Goal: Task Accomplishment & Management: Complete application form

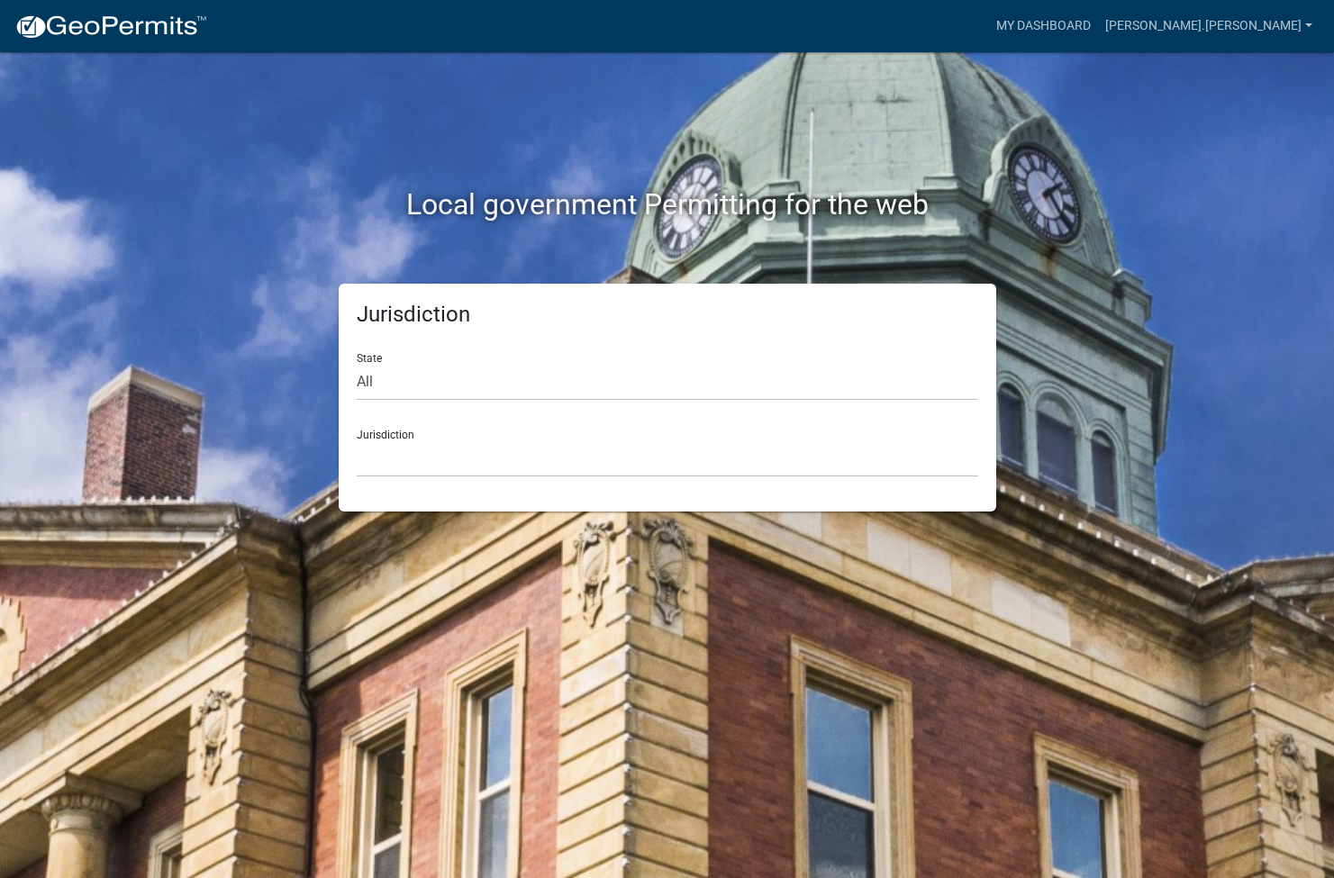
click at [379, 437] on div "Jurisdiction Custer County, Colorado Carroll County, Georgia Cook County, Georg…" at bounding box center [668, 446] width 622 height 62
drag, startPoint x: 384, startPoint y: 417, endPoint x: 384, endPoint y: 433, distance: 16.2
click at [383, 422] on div "Jurisdiction Custer County, Colorado Carroll County, Georgia Cook County, Georg…" at bounding box center [668, 446] width 622 height 62
click at [1254, 17] on link "[PERSON_NAME].[PERSON_NAME]" at bounding box center [1209, 26] width 222 height 34
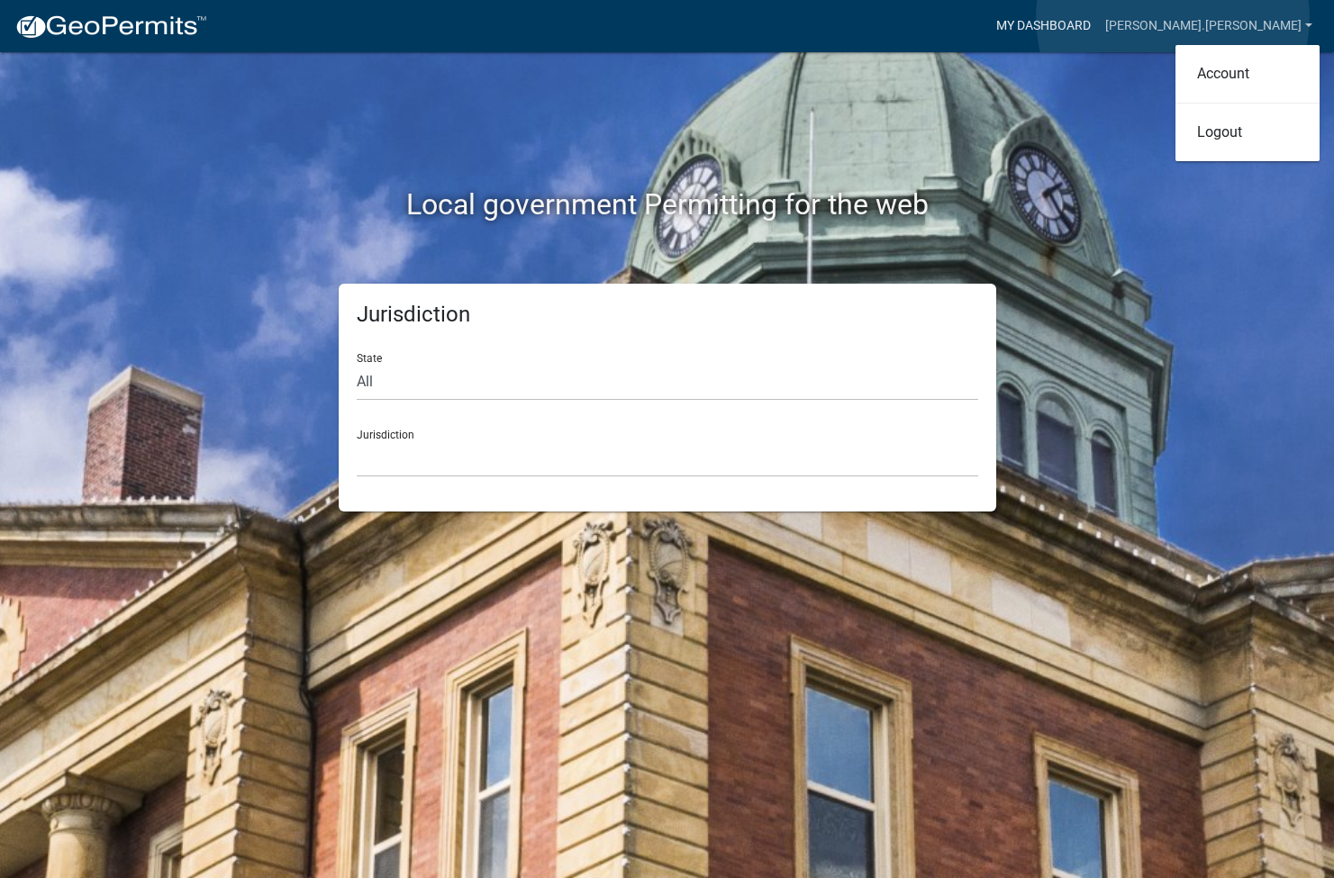
click at [1098, 18] on link "My Dashboard" at bounding box center [1043, 26] width 109 height 34
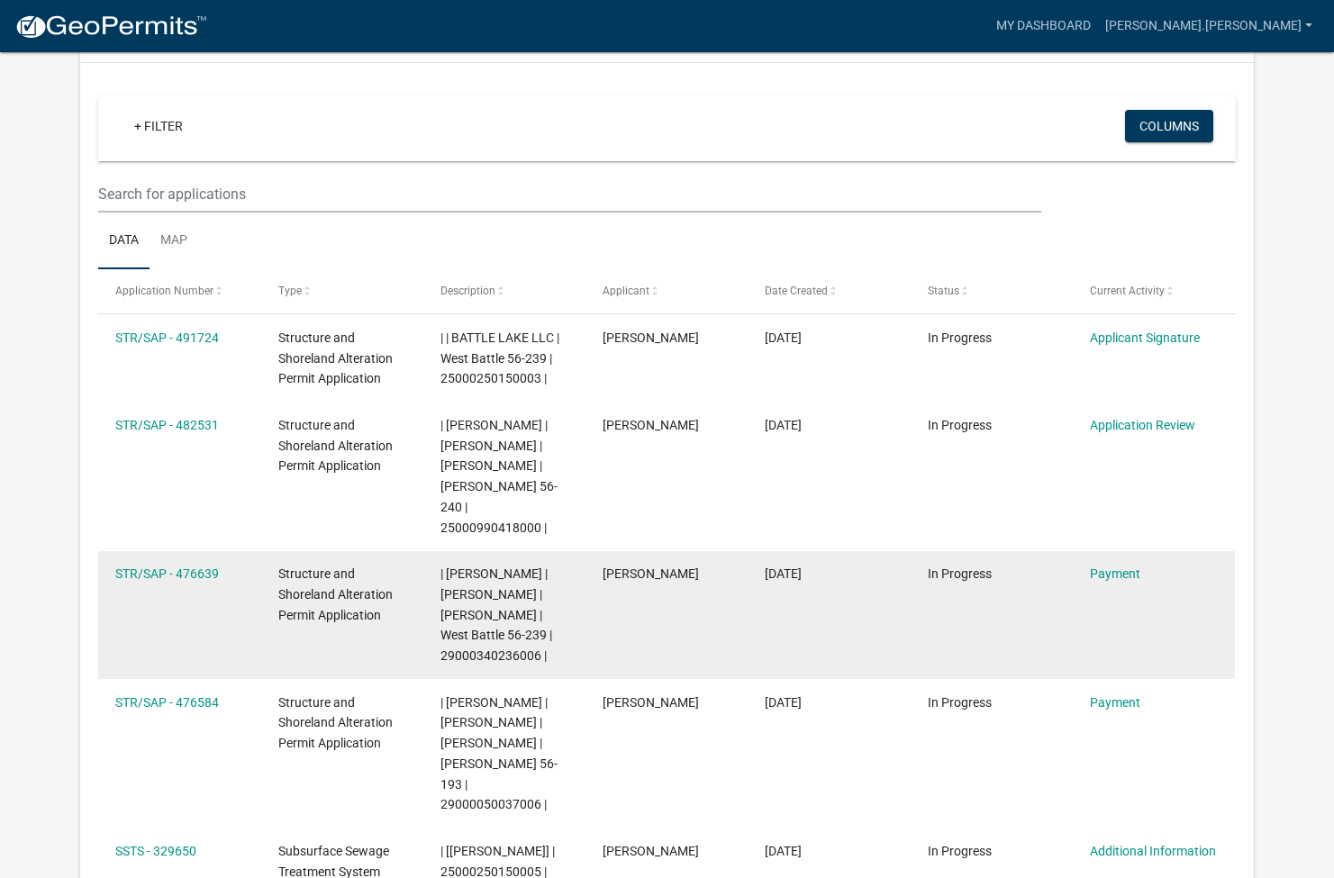
scroll to position [177, 0]
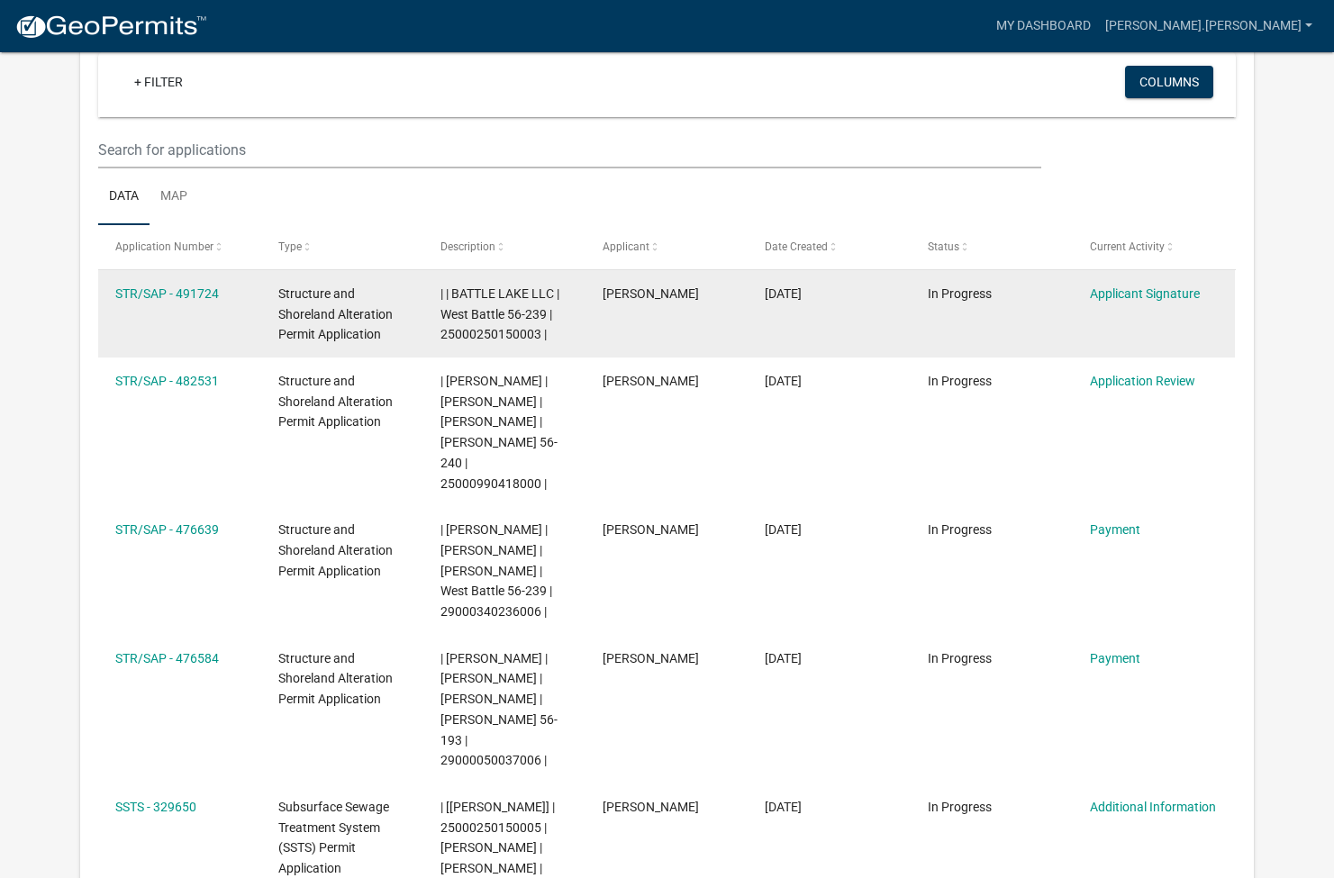
click at [434, 315] on datatable-body-cell "| | BATTLE LAKE LLC | West Battle 56-239 | 25000250150003 |" at bounding box center [504, 313] width 162 height 87
click at [200, 296] on link "STR/SAP - 491724" at bounding box center [167, 294] width 104 height 14
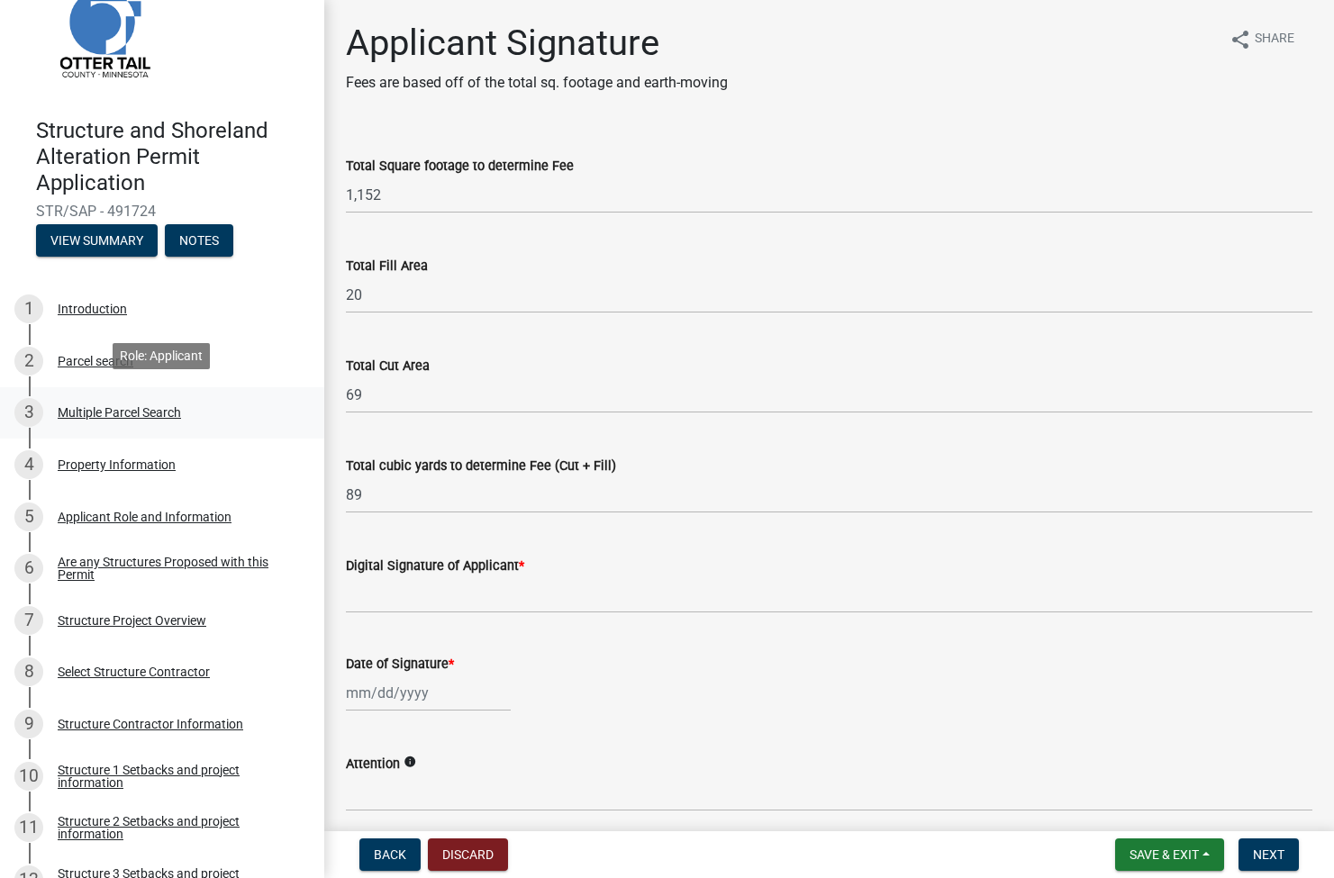
scroll to position [59, 0]
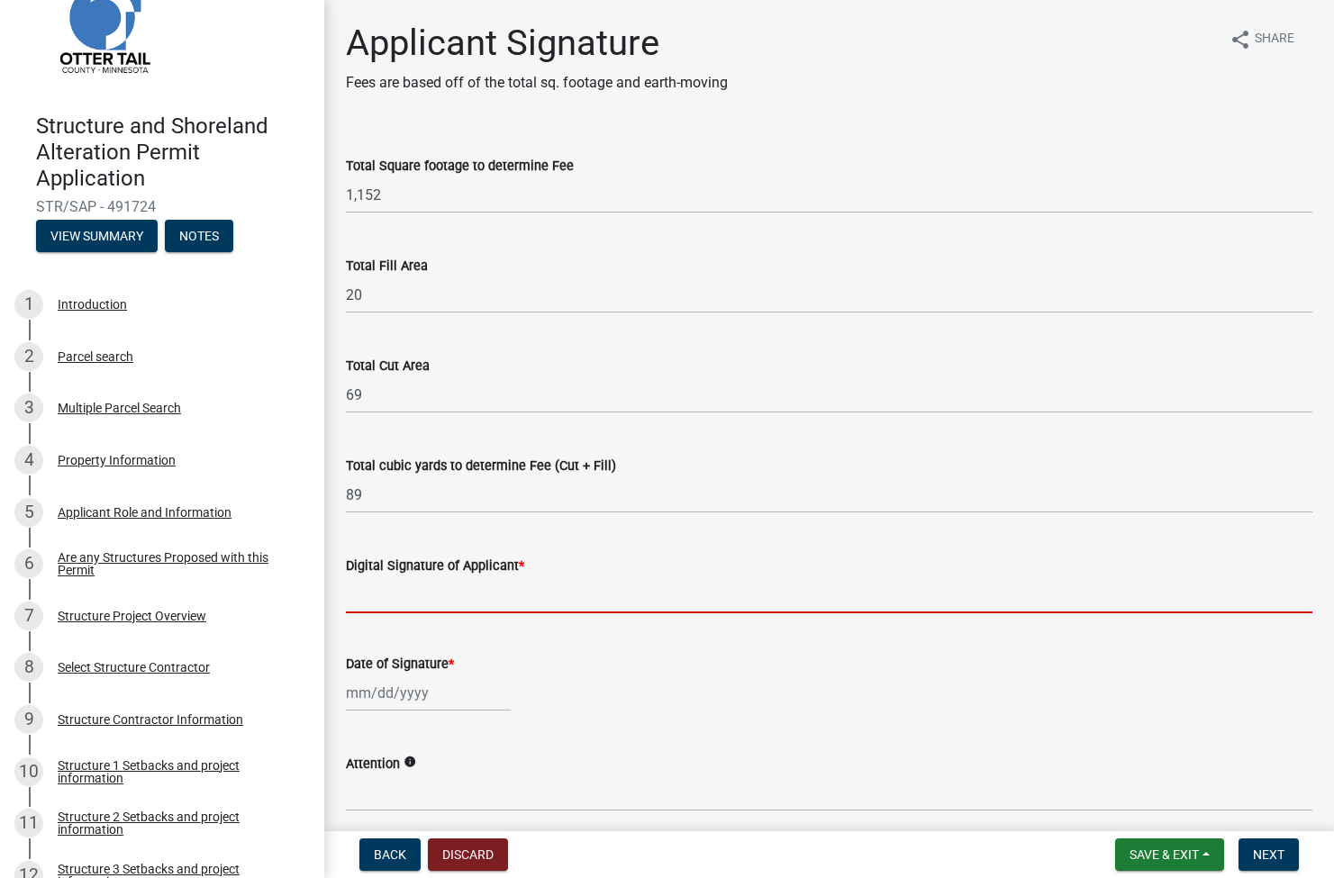
click at [436, 595] on input "Digital Signature of Applicant *" at bounding box center [829, 595] width 967 height 37
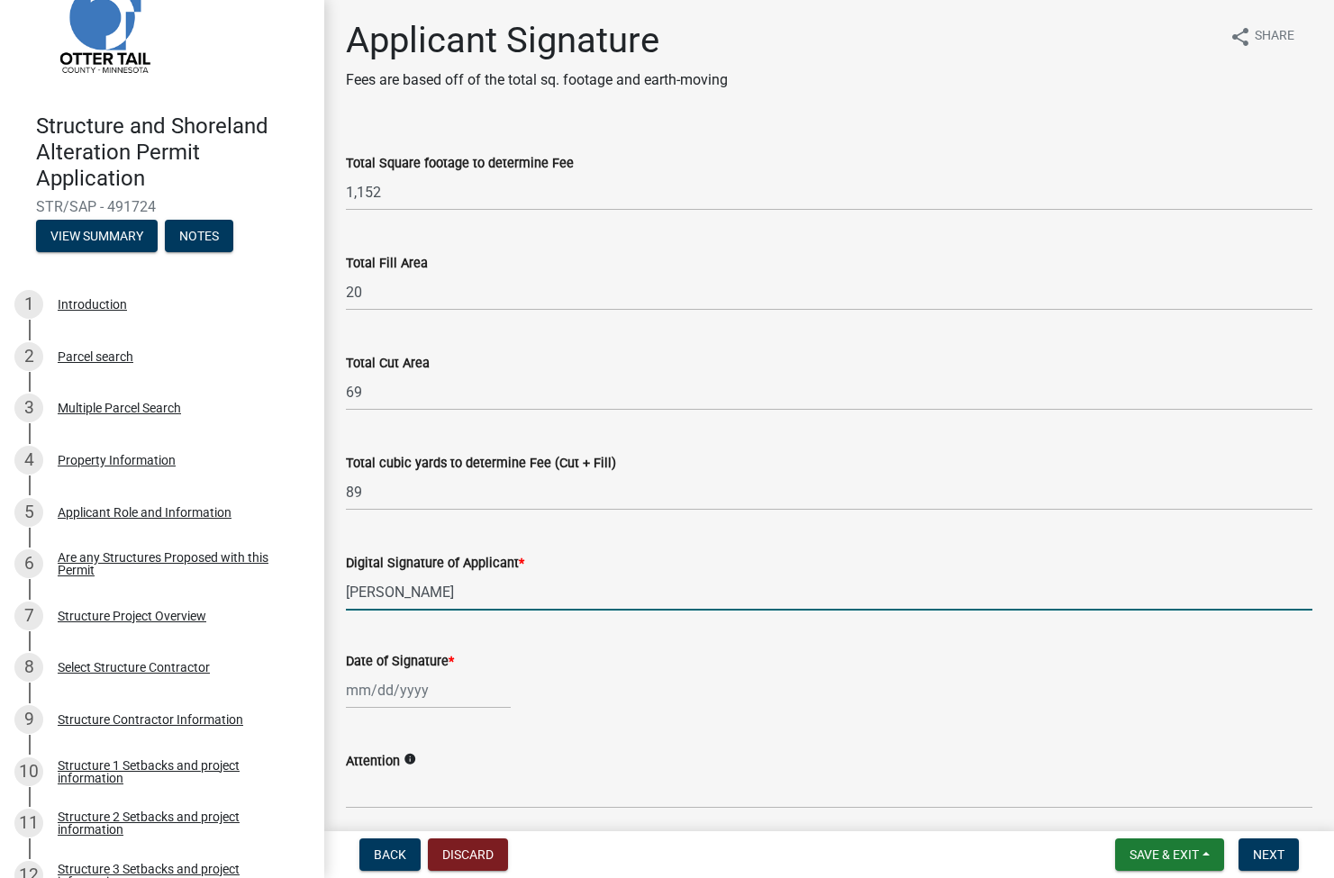
type input "dan Barbre"
select select "10"
select select "2025"
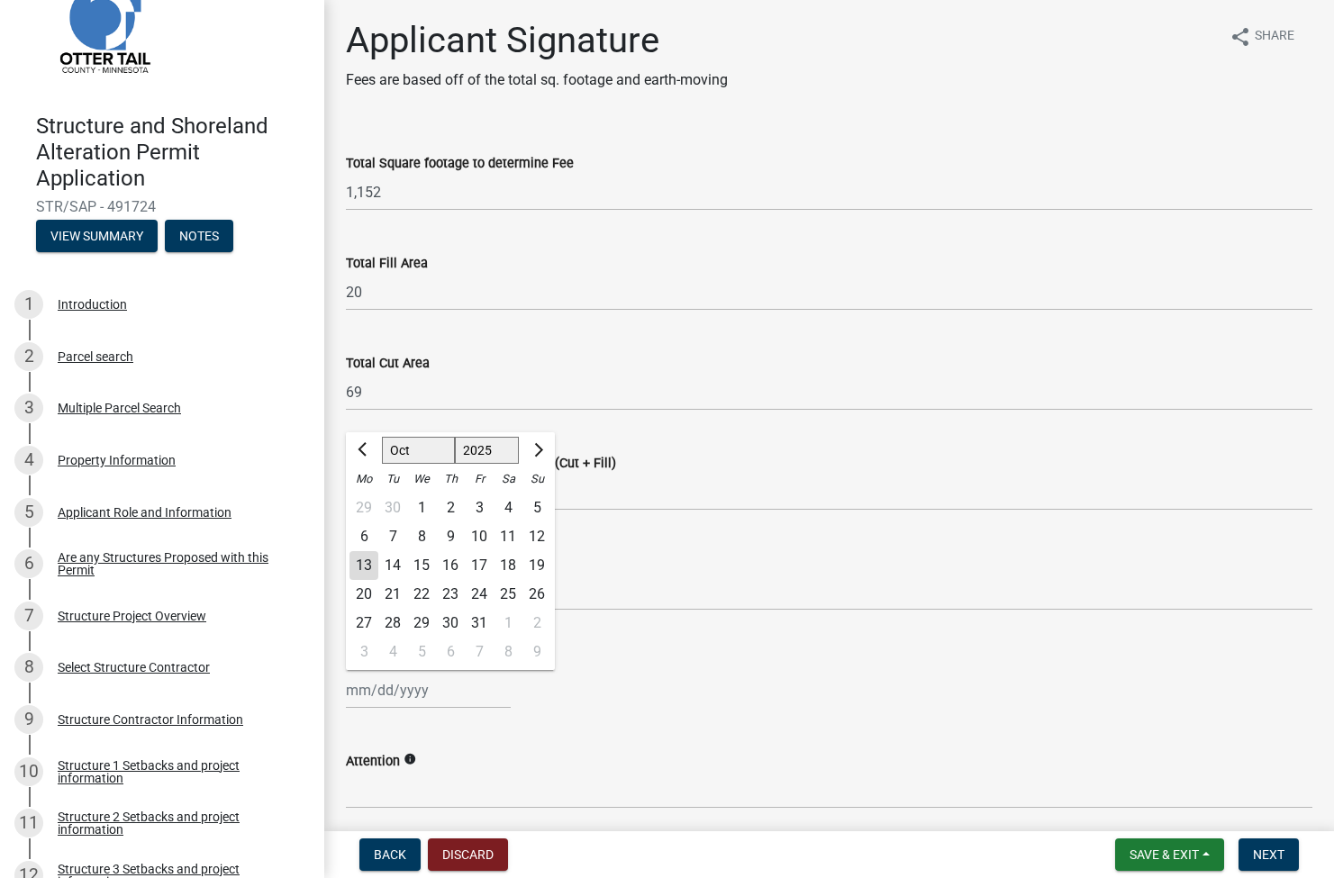
click at [423, 504] on div "1" at bounding box center [421, 508] width 29 height 29
type input "10/01/2025"
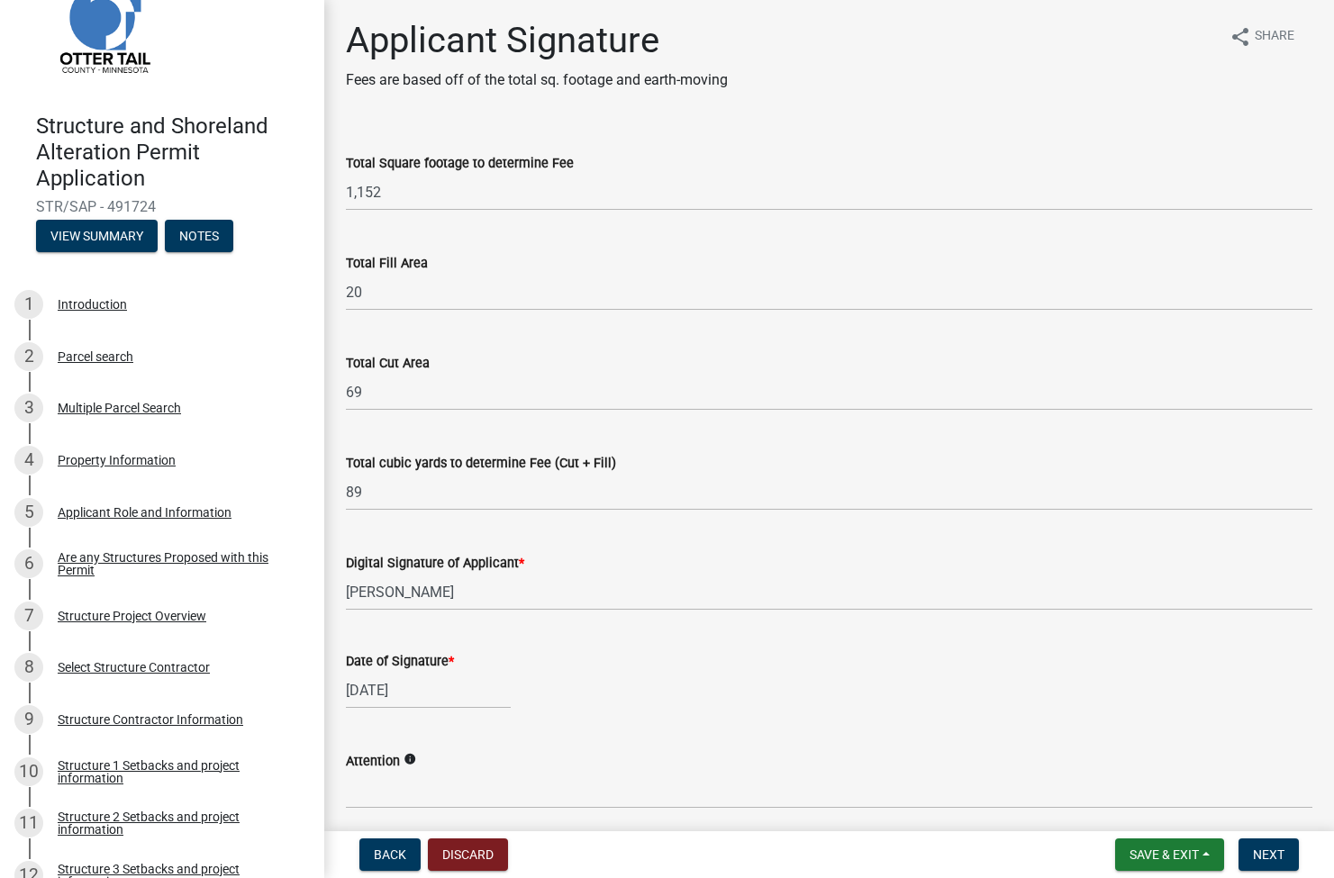
click at [402, 682] on div "10/01/2025" at bounding box center [428, 690] width 165 height 37
select select "10"
select select "2025"
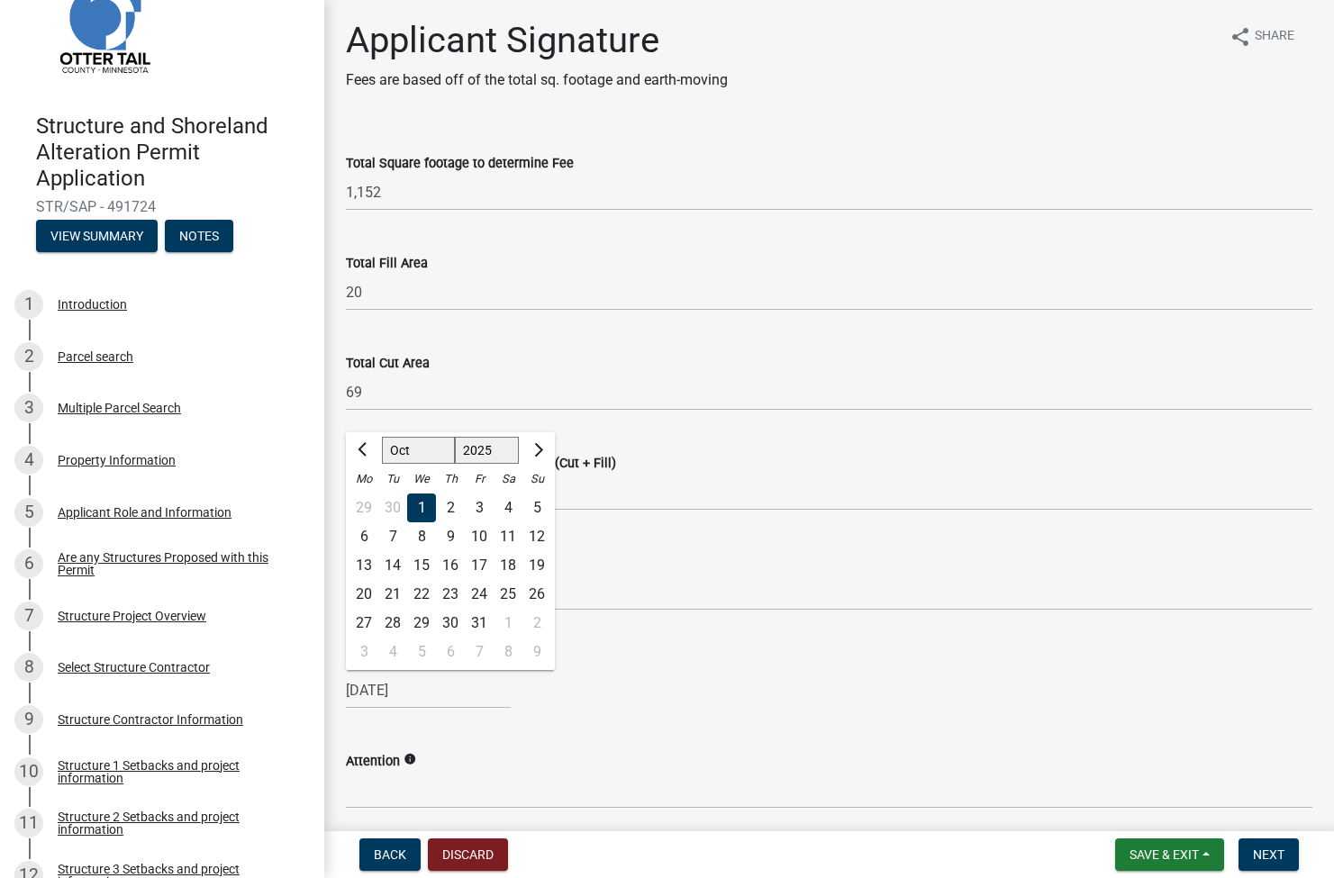
click at [369, 534] on div "6" at bounding box center [364, 537] width 29 height 29
type input "10/06/2025"
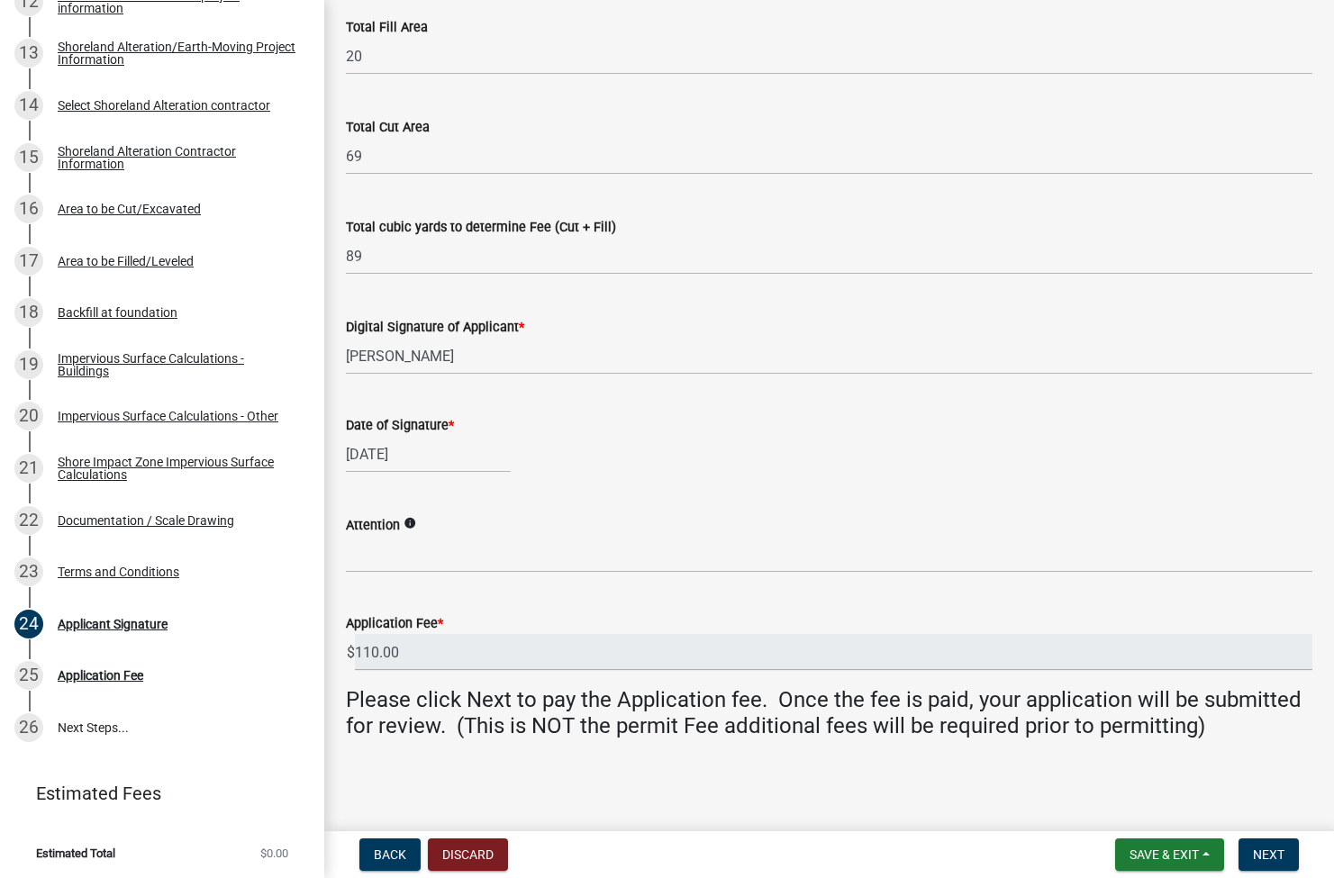
scroll to position [237, 0]
click at [1261, 855] on span "Next" at bounding box center [1269, 855] width 32 height 14
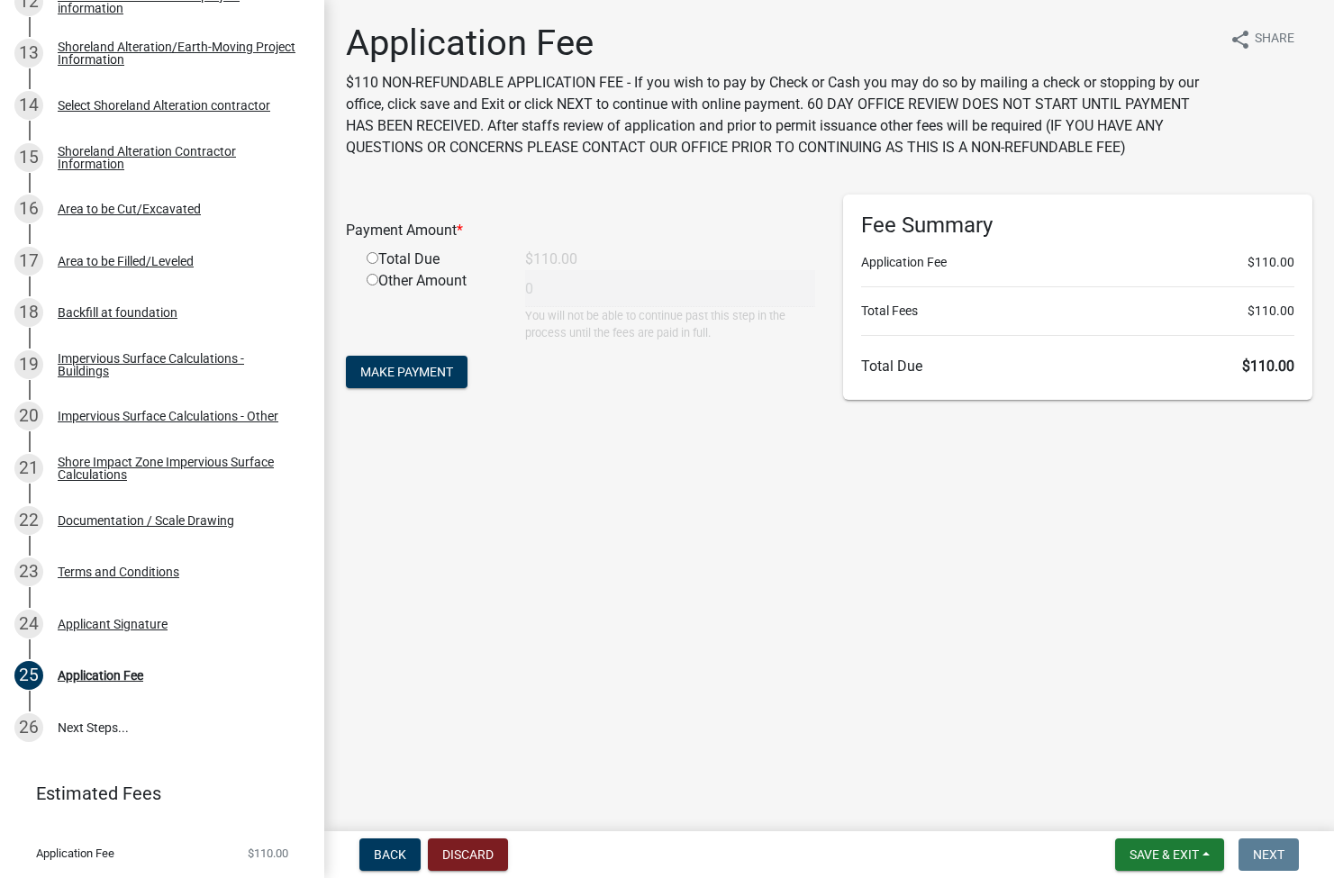
click at [370, 257] on input "radio" at bounding box center [373, 258] width 12 height 12
radio input "true"
type input "110"
click at [396, 366] on span "Make Payment" at bounding box center [406, 372] width 93 height 14
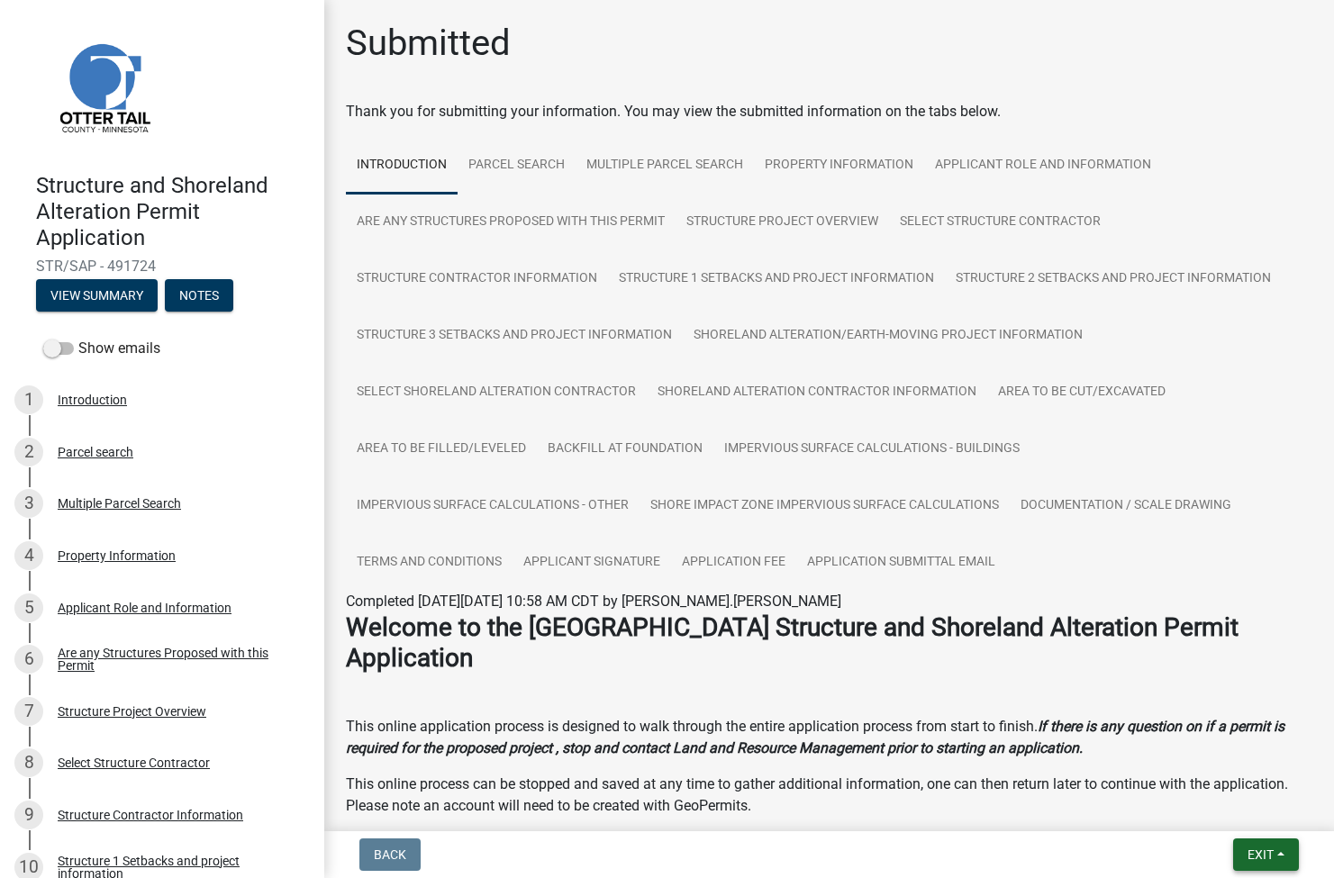
click at [1253, 871] on nav "Back Exit Save Save & Exit" at bounding box center [829, 855] width 1010 height 47
click at [1254, 863] on button "Exit" at bounding box center [1266, 855] width 66 height 32
click at [1217, 809] on button "Save & Exit" at bounding box center [1227, 808] width 144 height 43
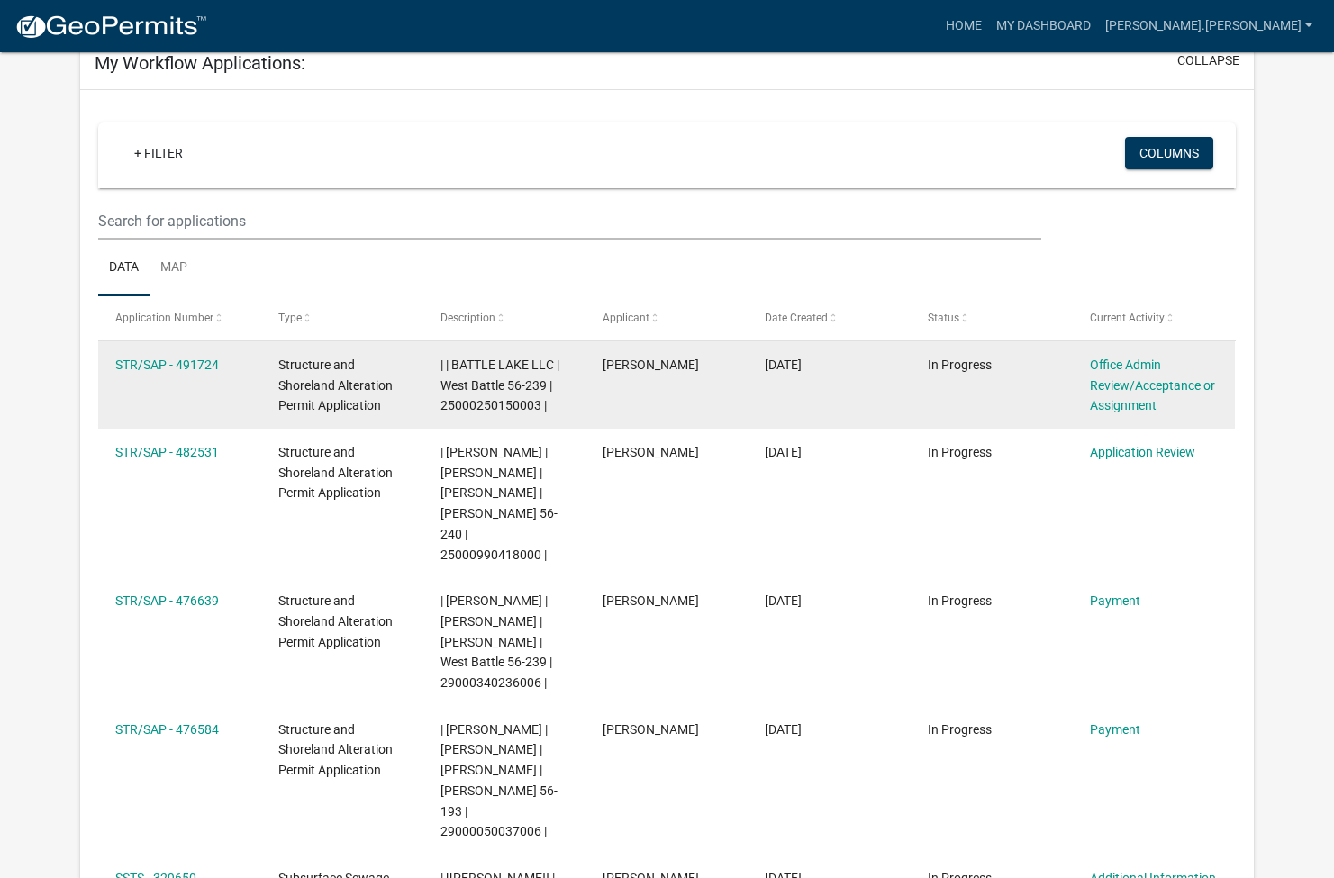
scroll to position [140, 0]
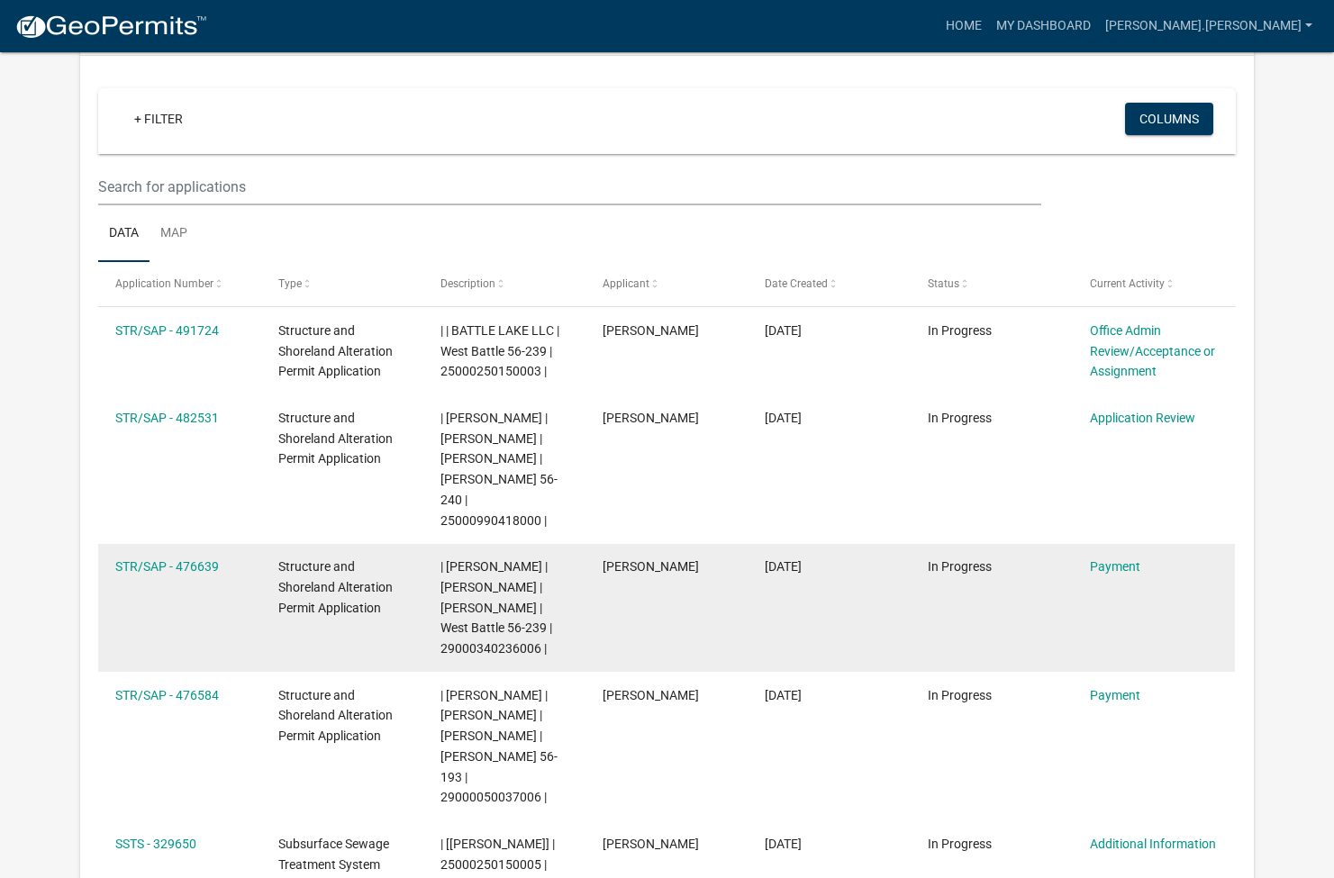
click at [505, 584] on span "| [PERSON_NAME] | [PERSON_NAME] | [PERSON_NAME] | West Battle 56-239 | 29000340…" at bounding box center [497, 608] width 112 height 96
click at [1107, 560] on link "Payment" at bounding box center [1115, 567] width 50 height 14
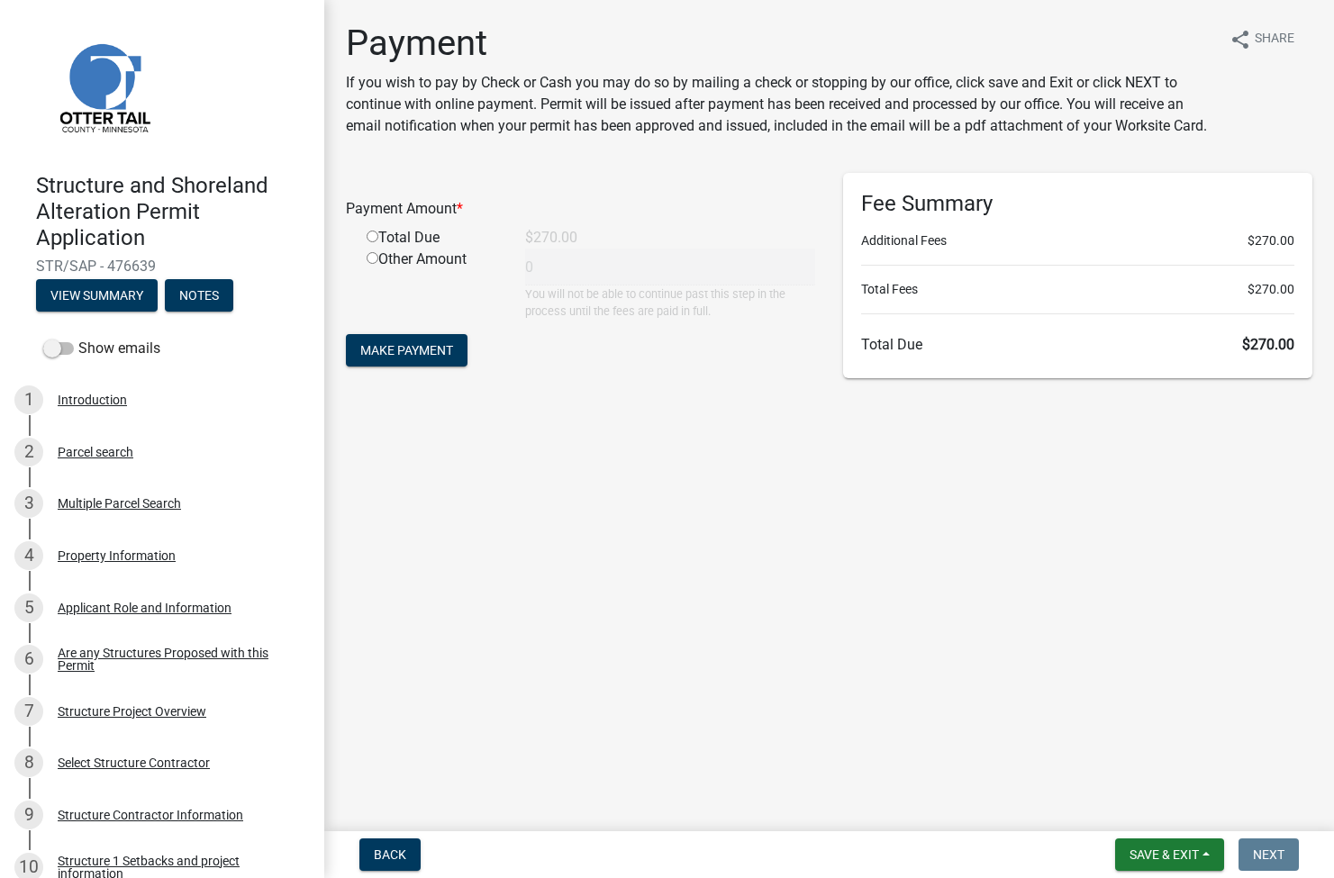
click at [369, 238] on input "radio" at bounding box center [373, 237] width 12 height 12
radio input "true"
type input "270"
click at [384, 353] on span "Make Payment" at bounding box center [406, 350] width 93 height 14
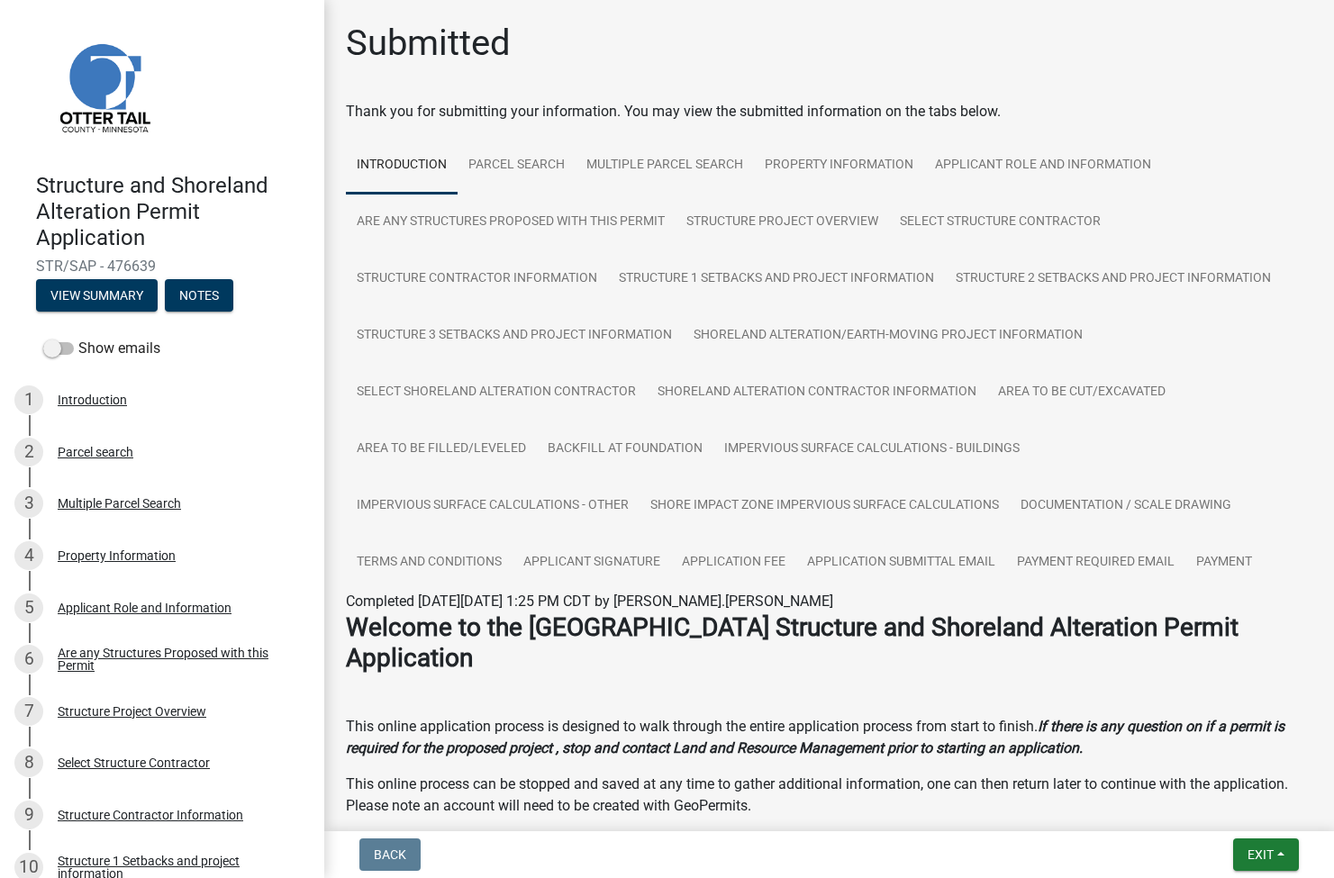
click at [1257, 854] on span "Exit" at bounding box center [1261, 855] width 26 height 14
click at [1224, 814] on button "Save & Exit" at bounding box center [1227, 808] width 144 height 43
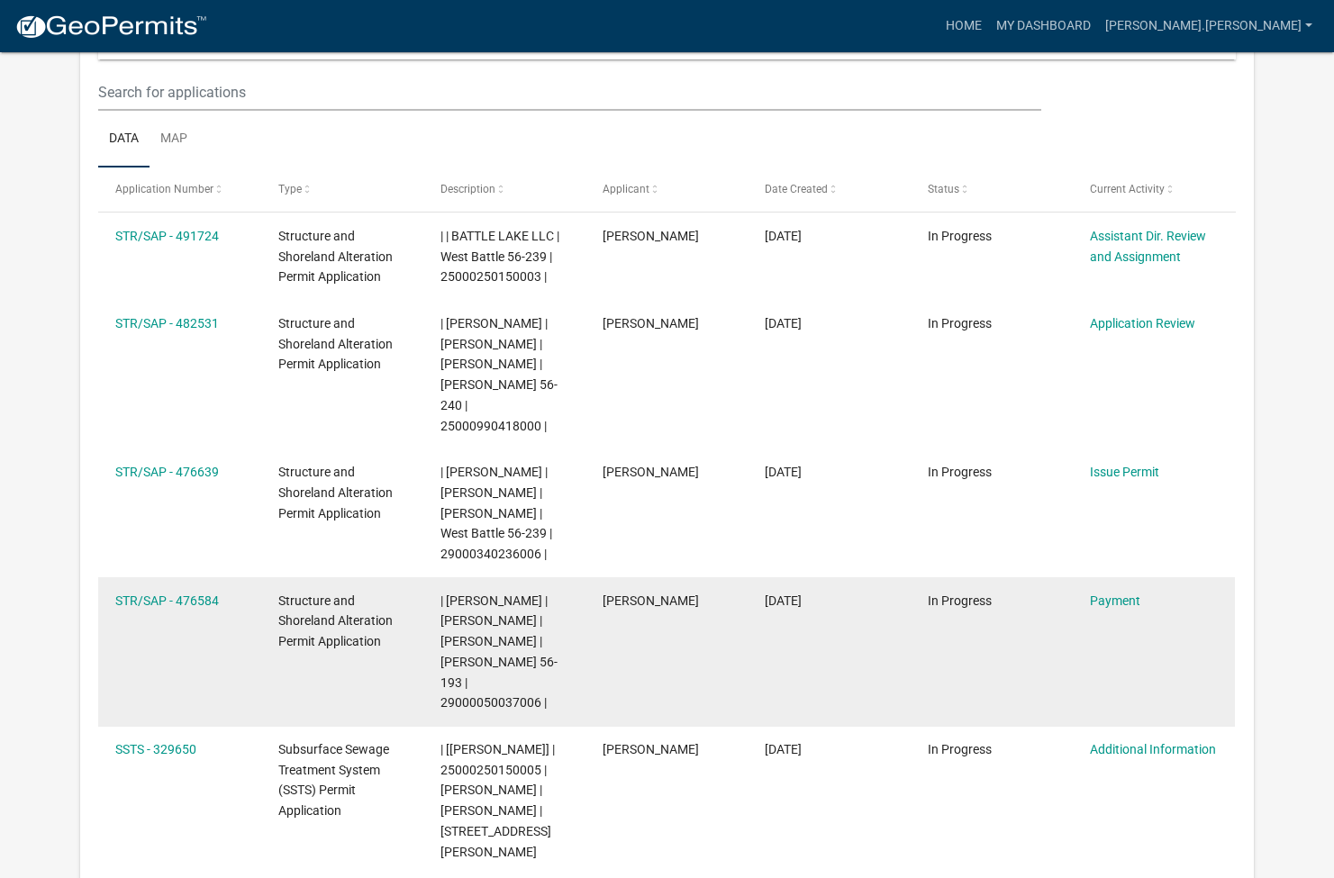
scroll to position [287, 0]
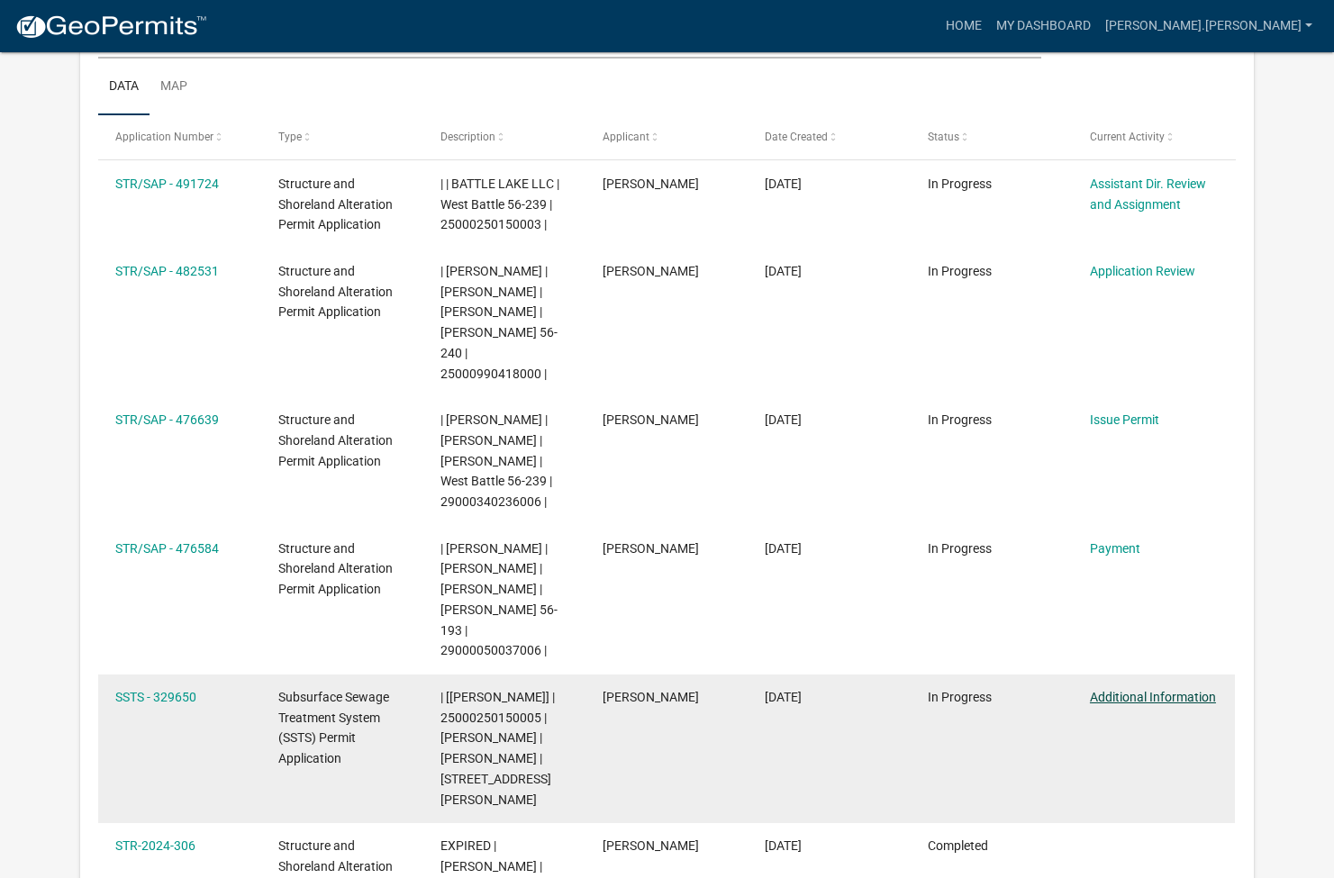
click at [1140, 690] on link "Additional Information" at bounding box center [1153, 697] width 126 height 14
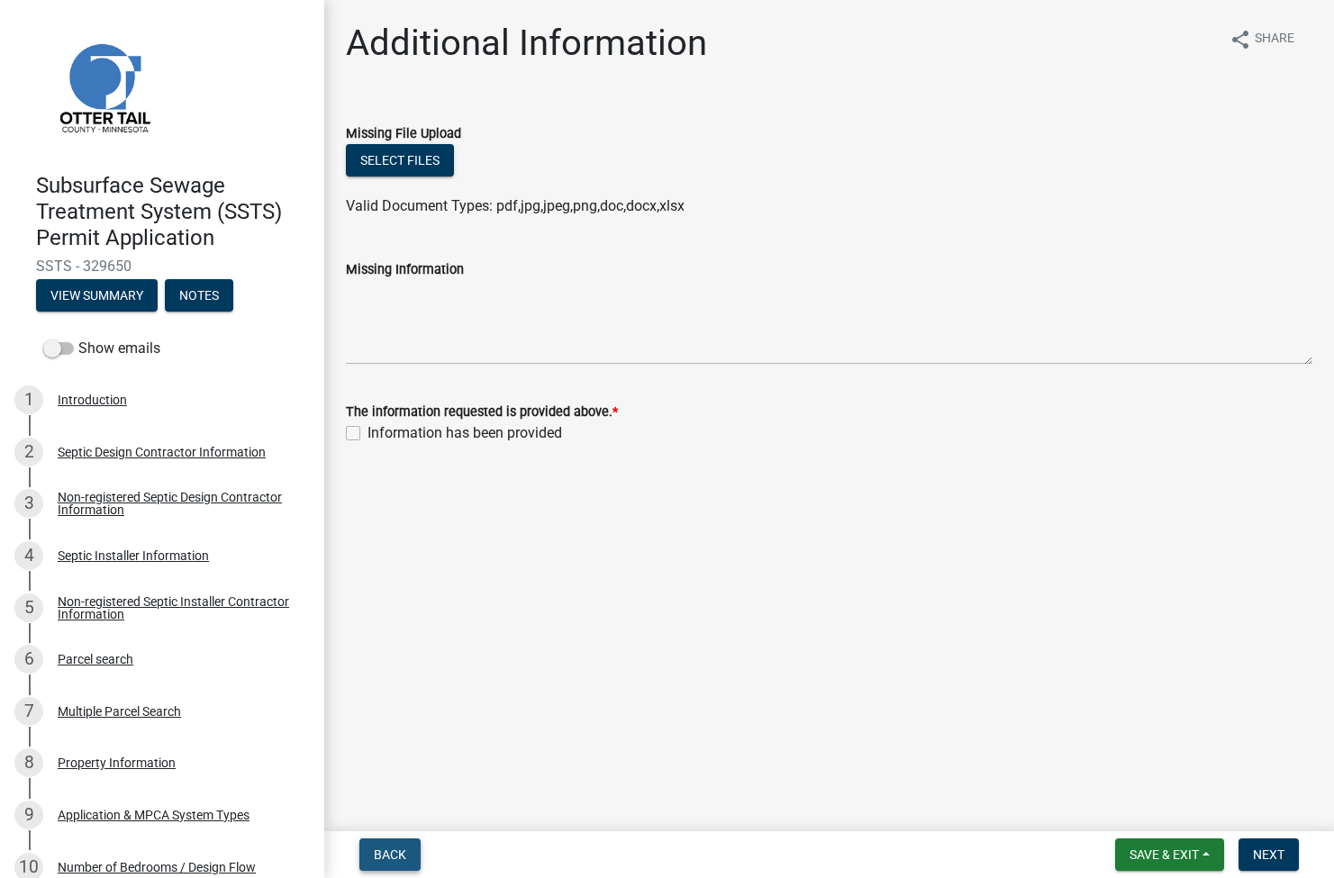
click at [367, 850] on button "Back" at bounding box center [389, 855] width 61 height 32
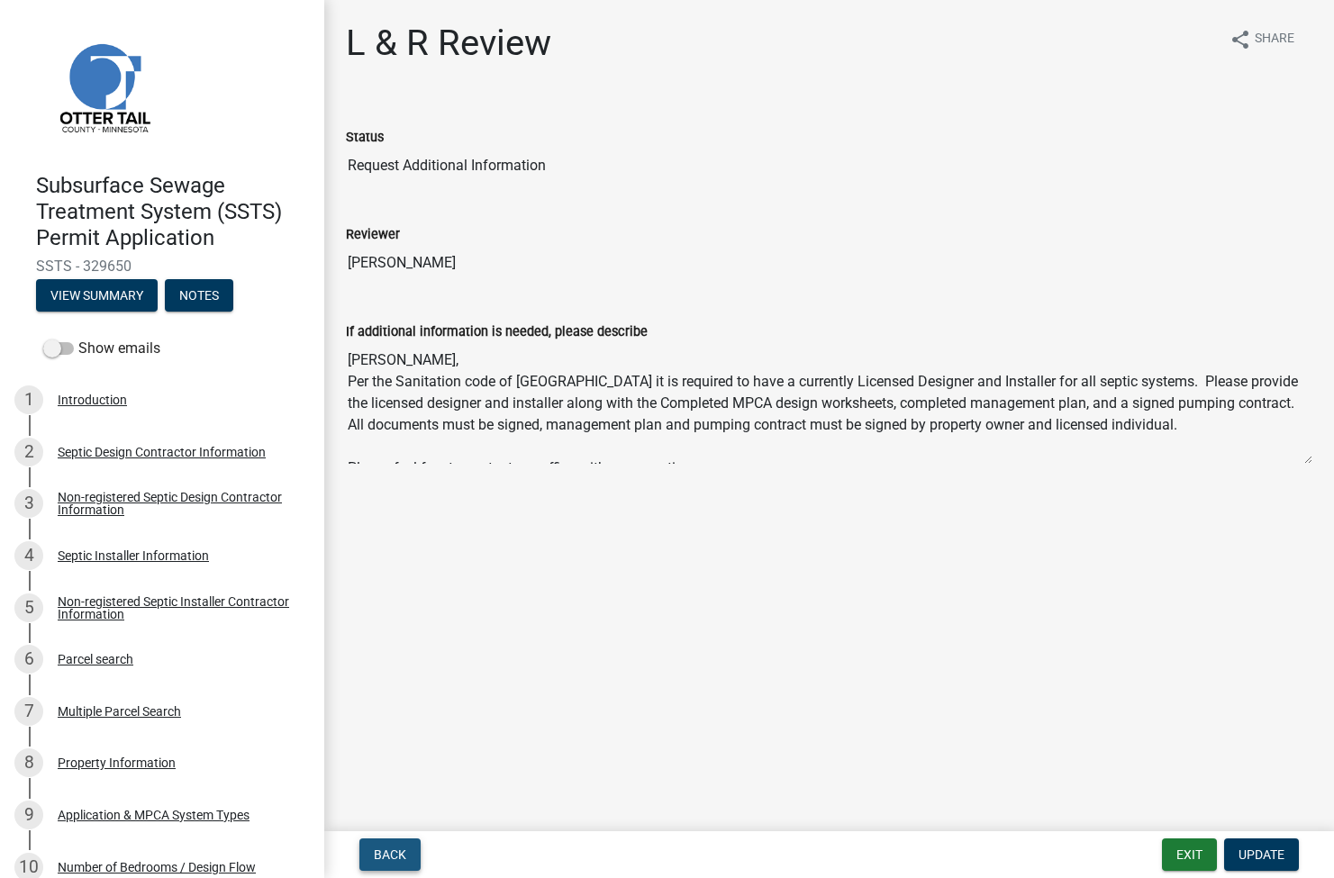
click at [367, 850] on button "Back" at bounding box center [389, 855] width 61 height 32
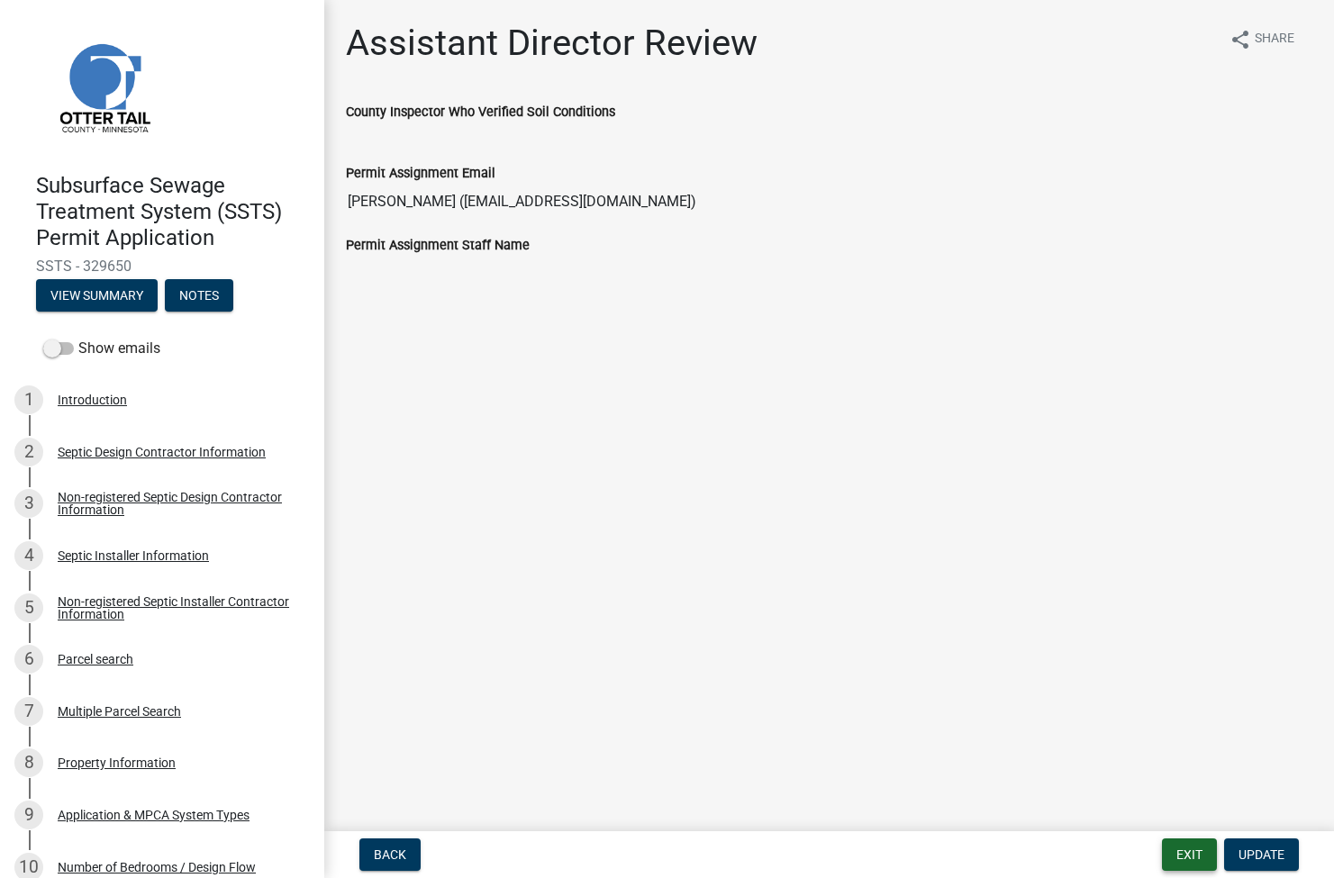
click at [1192, 858] on button "Exit" at bounding box center [1189, 855] width 55 height 32
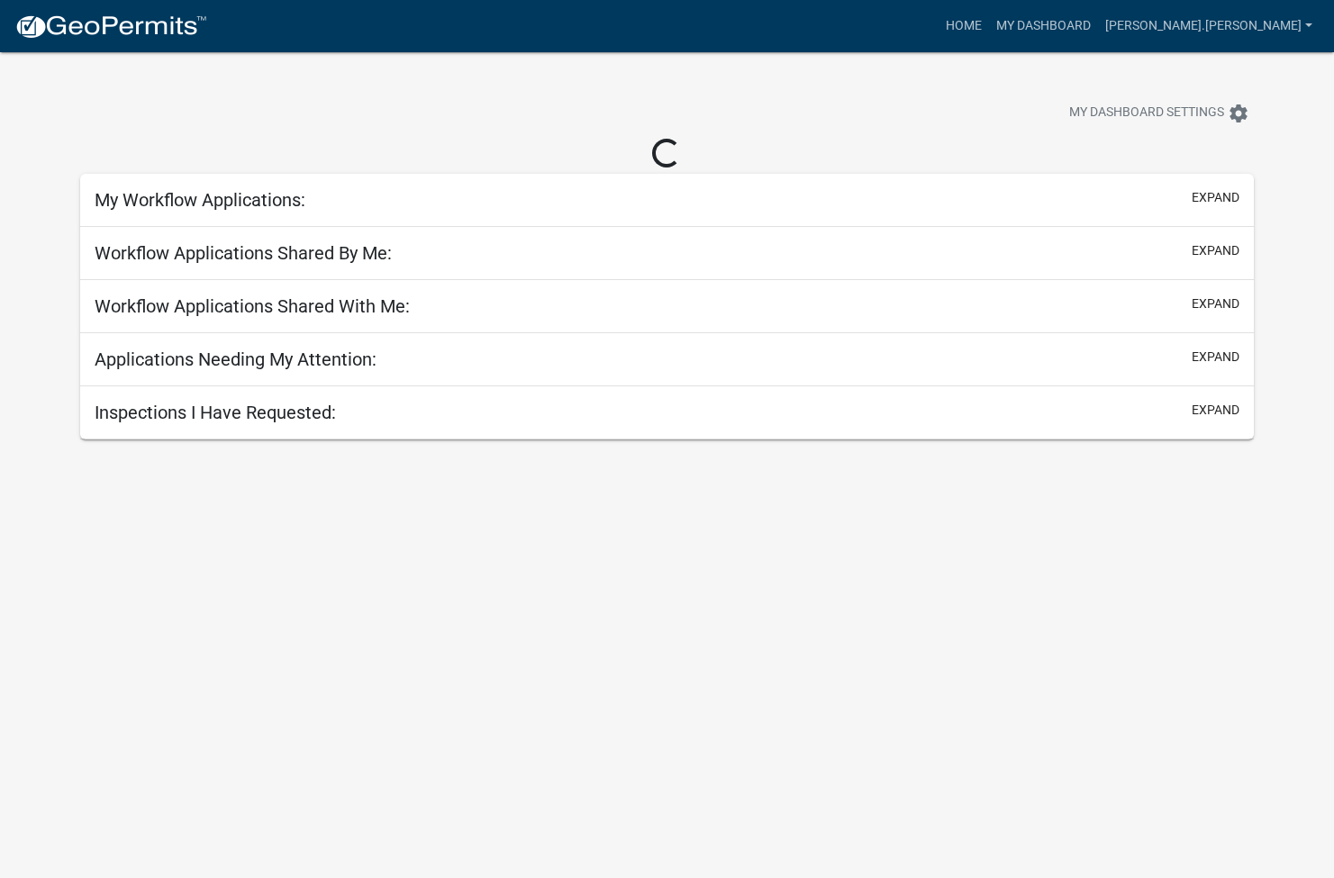
scroll to position [2, 0]
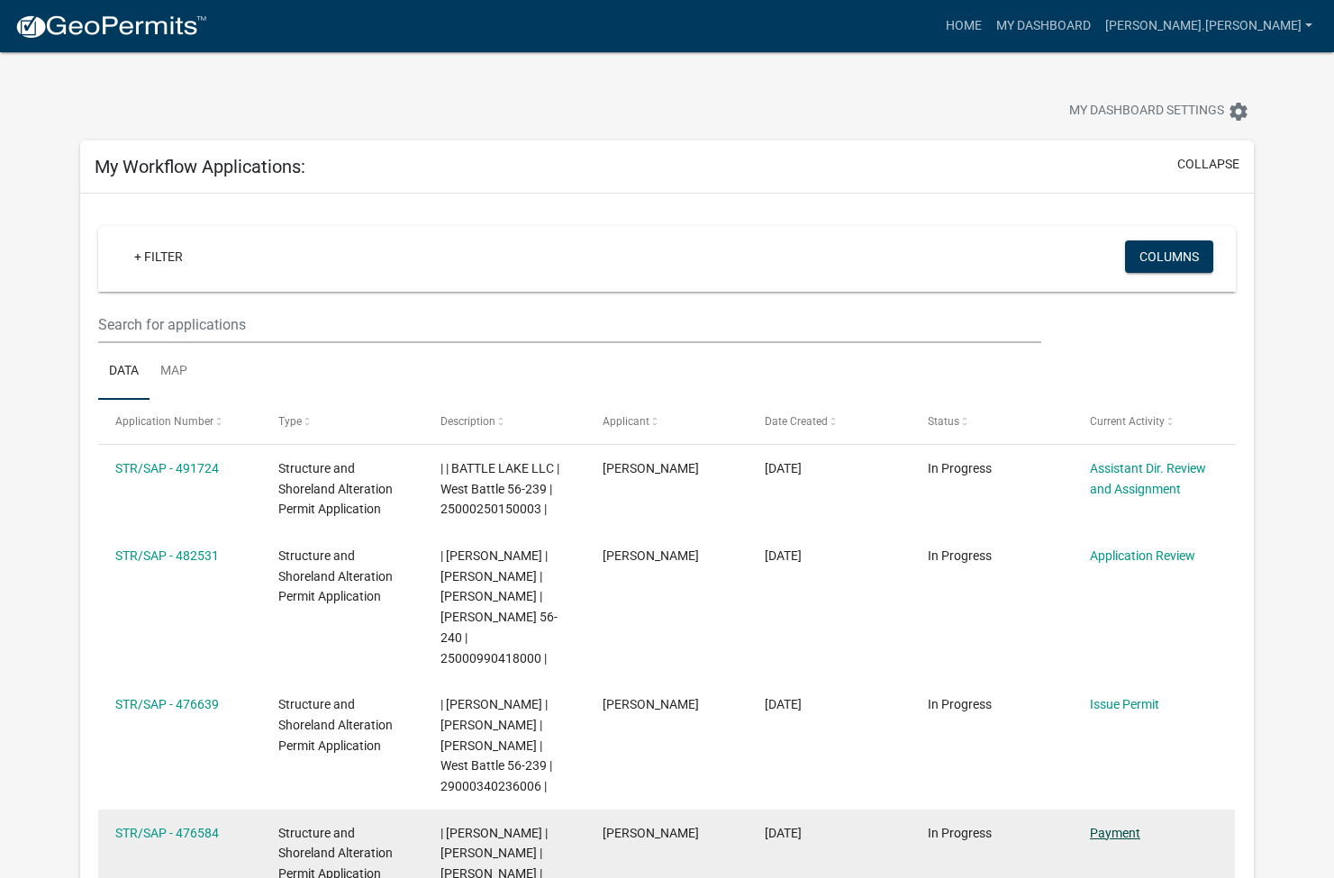
click at [1112, 826] on link "Payment" at bounding box center [1115, 833] width 50 height 14
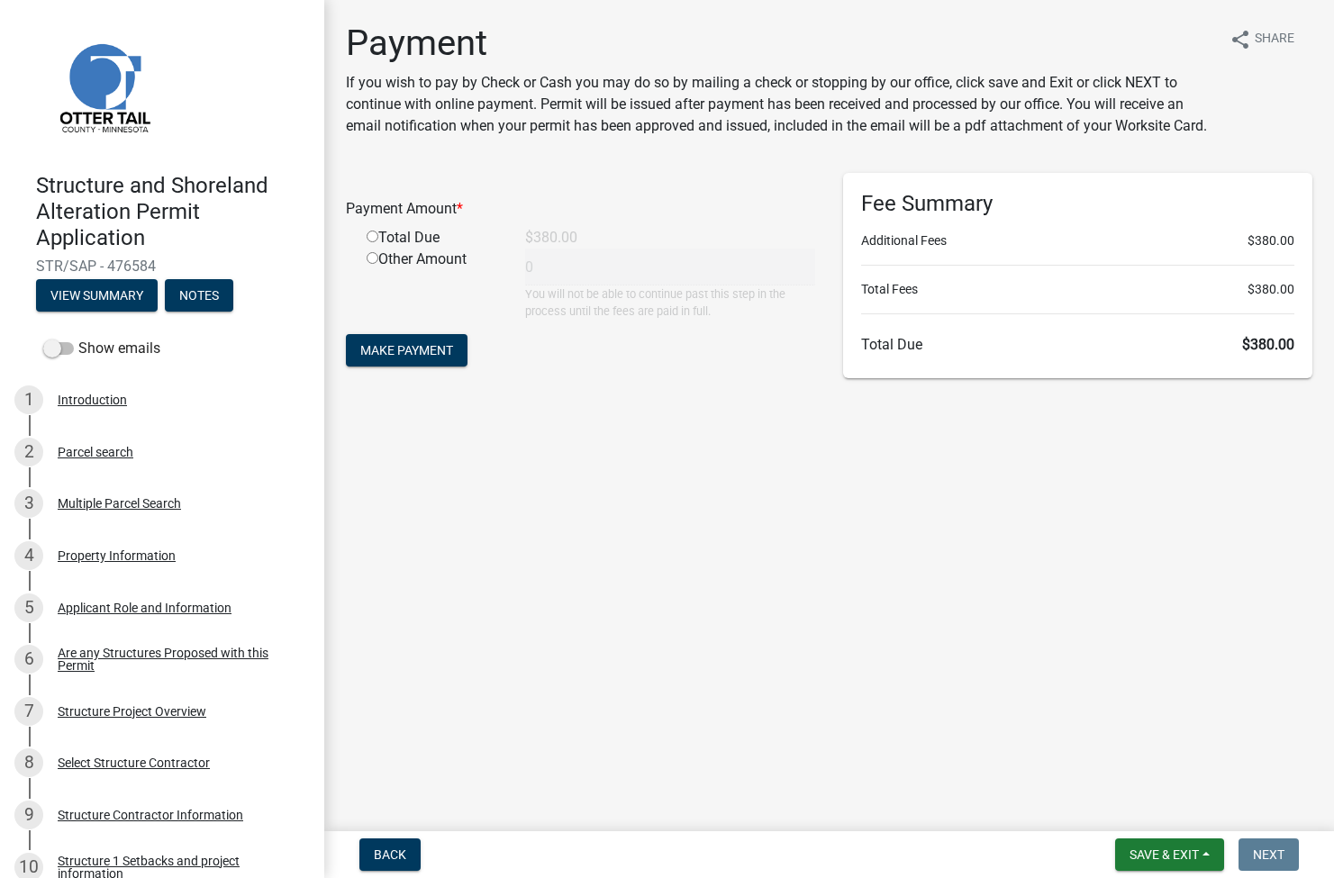
click at [374, 239] on input "radio" at bounding box center [373, 237] width 12 height 12
radio input "true"
type input "380"
click at [416, 349] on span "Make Payment" at bounding box center [406, 350] width 93 height 14
